Goal: Task Accomplishment & Management: Complete application form

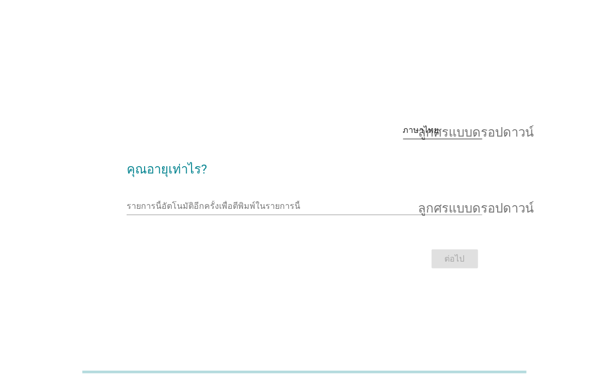
click at [430, 130] on font "ลูกศรแบบดรอปดาวน์" at bounding box center [476, 130] width 116 height 13
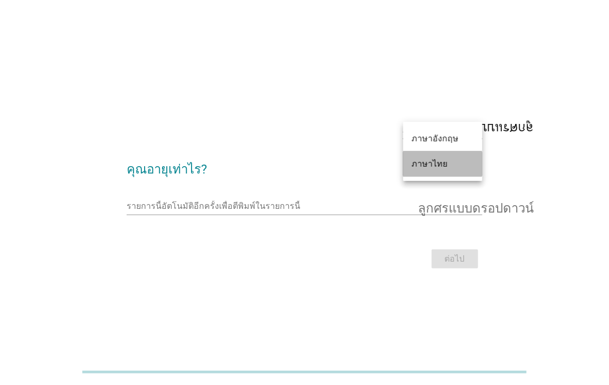
click at [430, 163] on font "ภาษาไทย" at bounding box center [429, 164] width 36 height 10
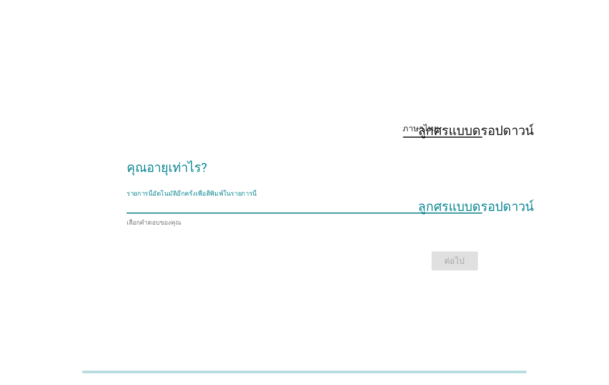
click at [314, 212] on input "รายการนี้อัตโนมัติอีกครั้งเพื่อตีพิมพ์ในรายการนี้" at bounding box center [297, 204] width 340 height 17
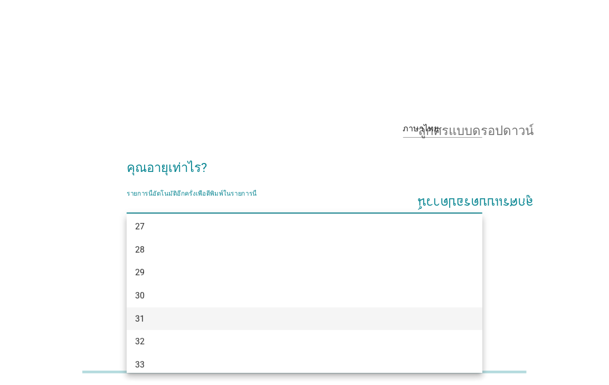
scroll to position [211, 0]
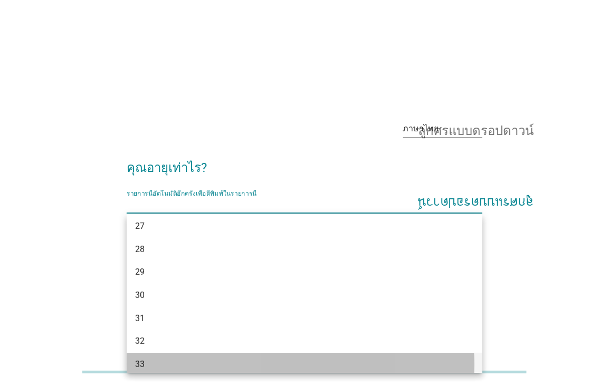
click at [276, 359] on div "33" at bounding box center [290, 364] width 311 height 13
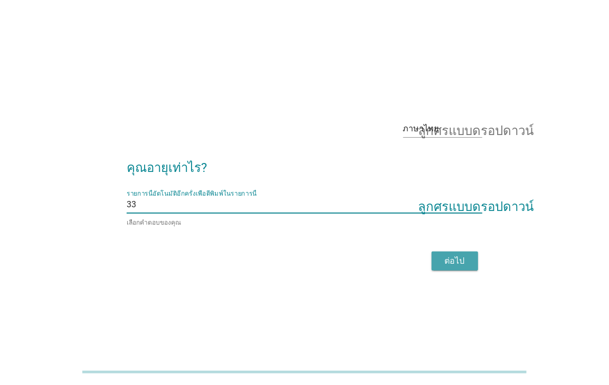
click at [451, 261] on font "ต่อไป" at bounding box center [455, 261] width 20 height 10
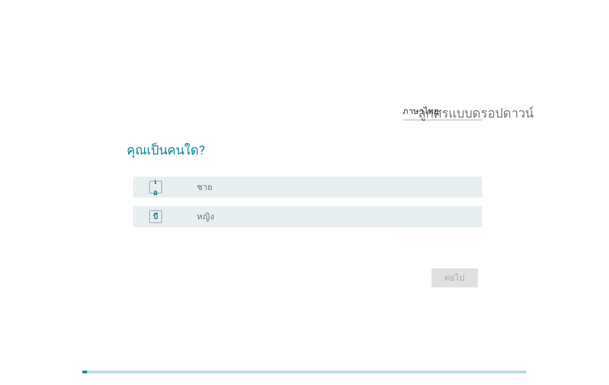
click at [210, 211] on font "หญิง" at bounding box center [205, 216] width 17 height 10
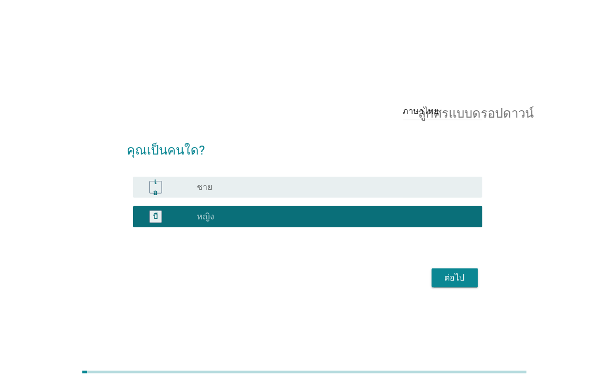
click at [446, 277] on font "ต่อไป" at bounding box center [455, 278] width 20 height 10
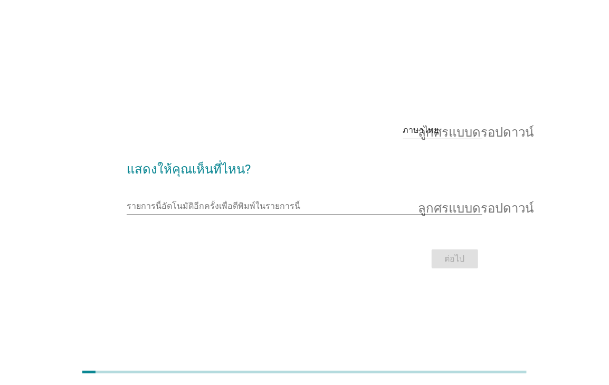
click at [197, 203] on input "รายการนี้อัตโนมัติอีกครั้งเพื่อตีพิมพ์ในรายการนี้" at bounding box center [297, 206] width 340 height 17
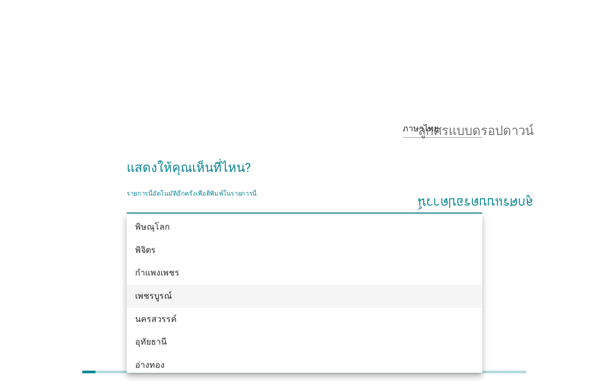
scroll to position [949, 0]
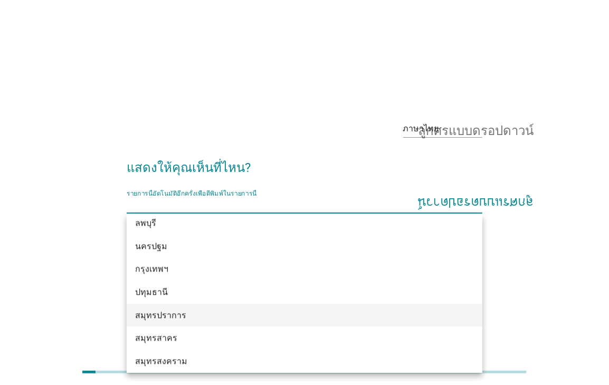
click at [252, 320] on div "สมุทรปราการ" at bounding box center [290, 316] width 311 height 13
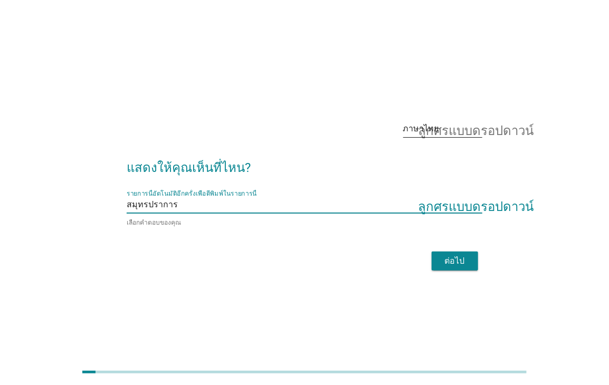
click at [431, 130] on font "ลูกศรแบบดรอปดาวน์" at bounding box center [476, 128] width 116 height 13
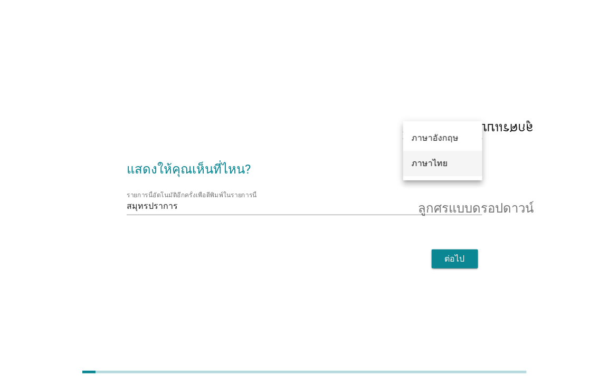
click at [436, 160] on font "ภาษาไทย" at bounding box center [429, 163] width 36 height 10
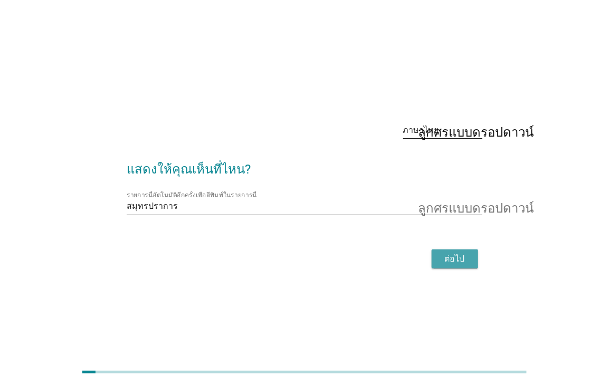
click at [462, 261] on font "ต่อไป" at bounding box center [455, 259] width 20 height 10
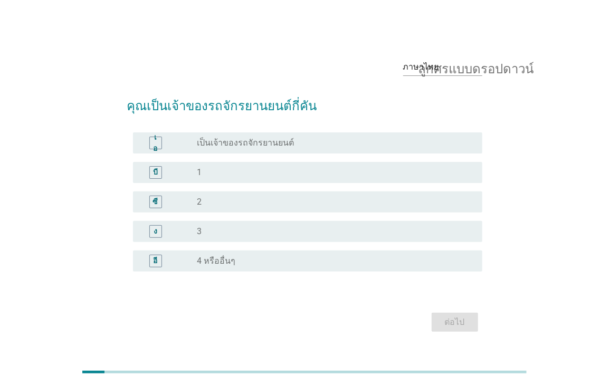
click at [301, 147] on div "ปุ่มวิทยุ[PERSON_NAME]เลือก เป็นเจ้าของรถจักรยานยนต์" at bounding box center [331, 143] width 268 height 11
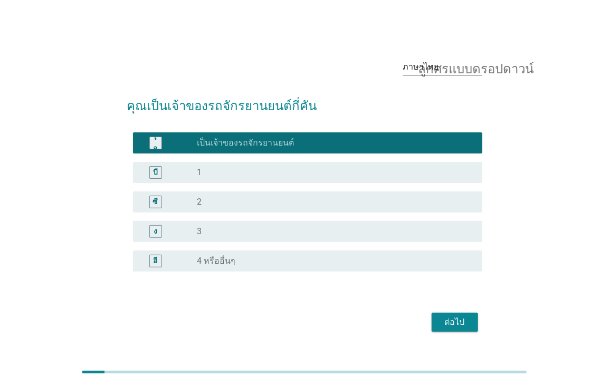
click at [459, 319] on font "ต่อไป" at bounding box center [455, 322] width 20 height 10
